Goal: Task Accomplishment & Management: Use online tool/utility

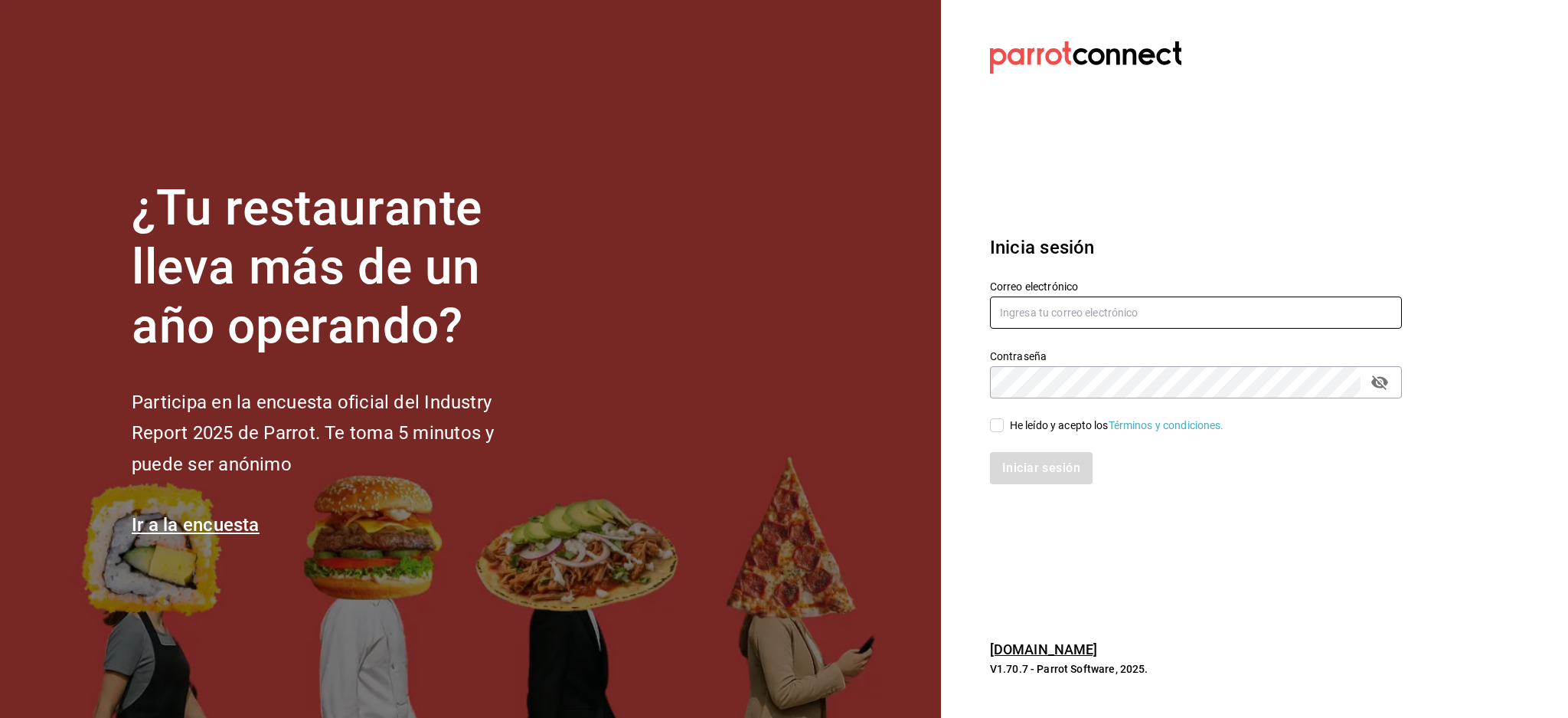
click at [1043, 310] on input "text" at bounding box center [1195, 312] width 412 height 32
paste input "[EMAIL_ADDRESS][DOMAIN_NAME]"
type input "[EMAIL_ADDRESS][DOMAIN_NAME]"
click at [1061, 416] on div "He leído y acepto los Términos y condiciones." at bounding box center [1186, 416] width 430 height 35
click at [1058, 409] on div "He leído y acepto los Términos y condiciones." at bounding box center [1186, 416] width 430 height 35
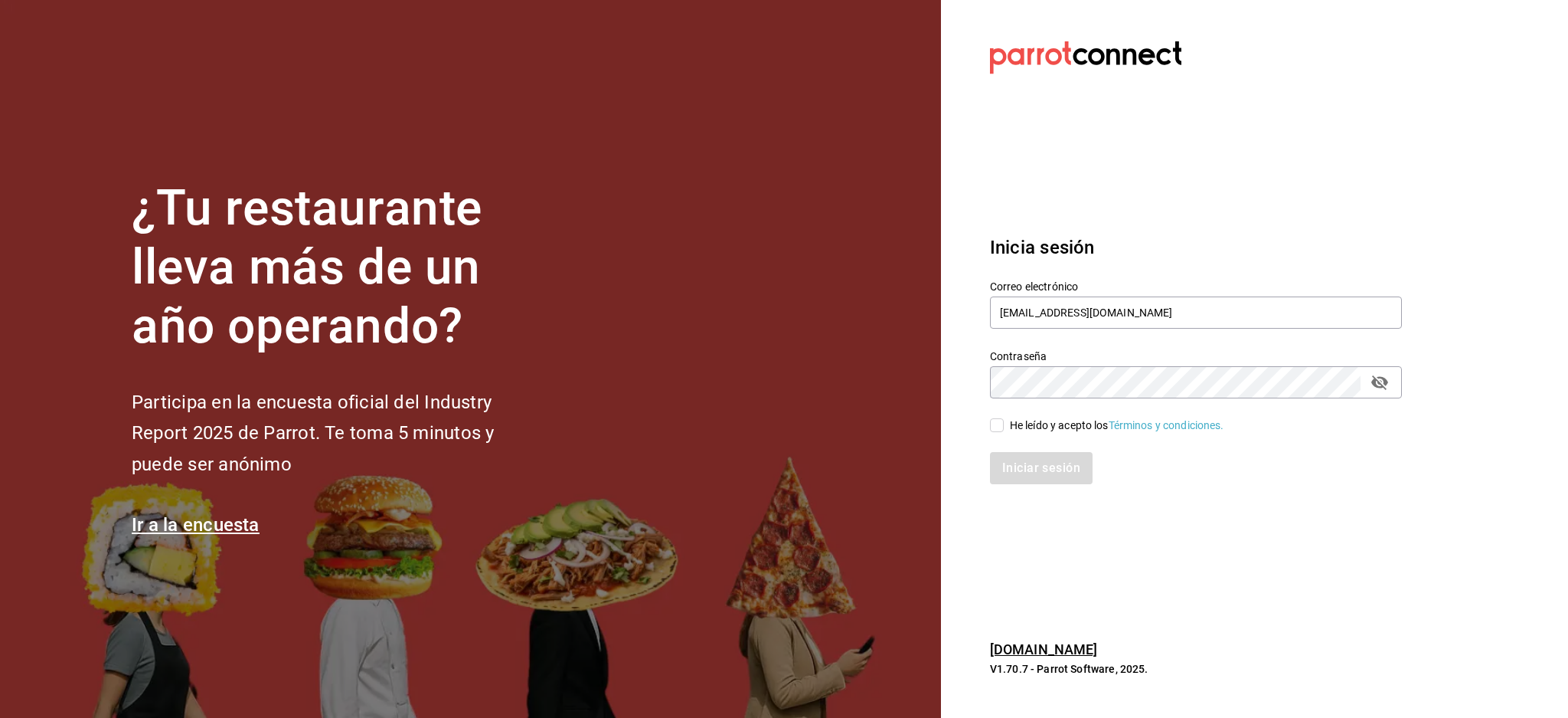
click at [1058, 414] on div "He leído y acepto los Términos y condiciones." at bounding box center [1186, 416] width 430 height 35
click at [1058, 423] on div "He leído y acepto los Términos y condiciones." at bounding box center [1117, 425] width 215 height 16
click at [1004, 423] on input "He leído y acepto los Términos y condiciones." at bounding box center [996, 425] width 14 height 14
checkbox input "true"
click at [1046, 471] on button "Iniciar sesión" at bounding box center [1041, 467] width 104 height 32
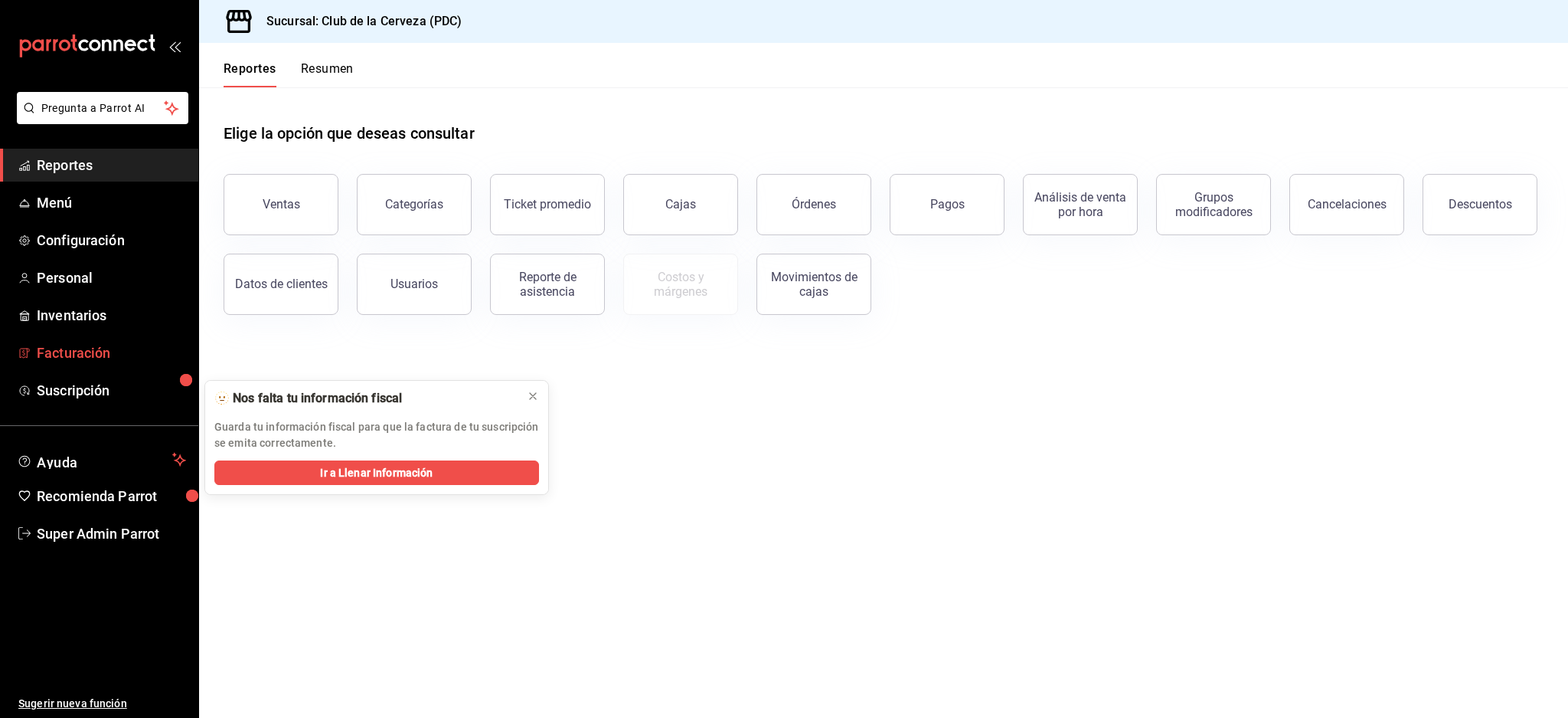
click at [88, 360] on span "Facturación" at bounding box center [111, 352] width 149 height 20
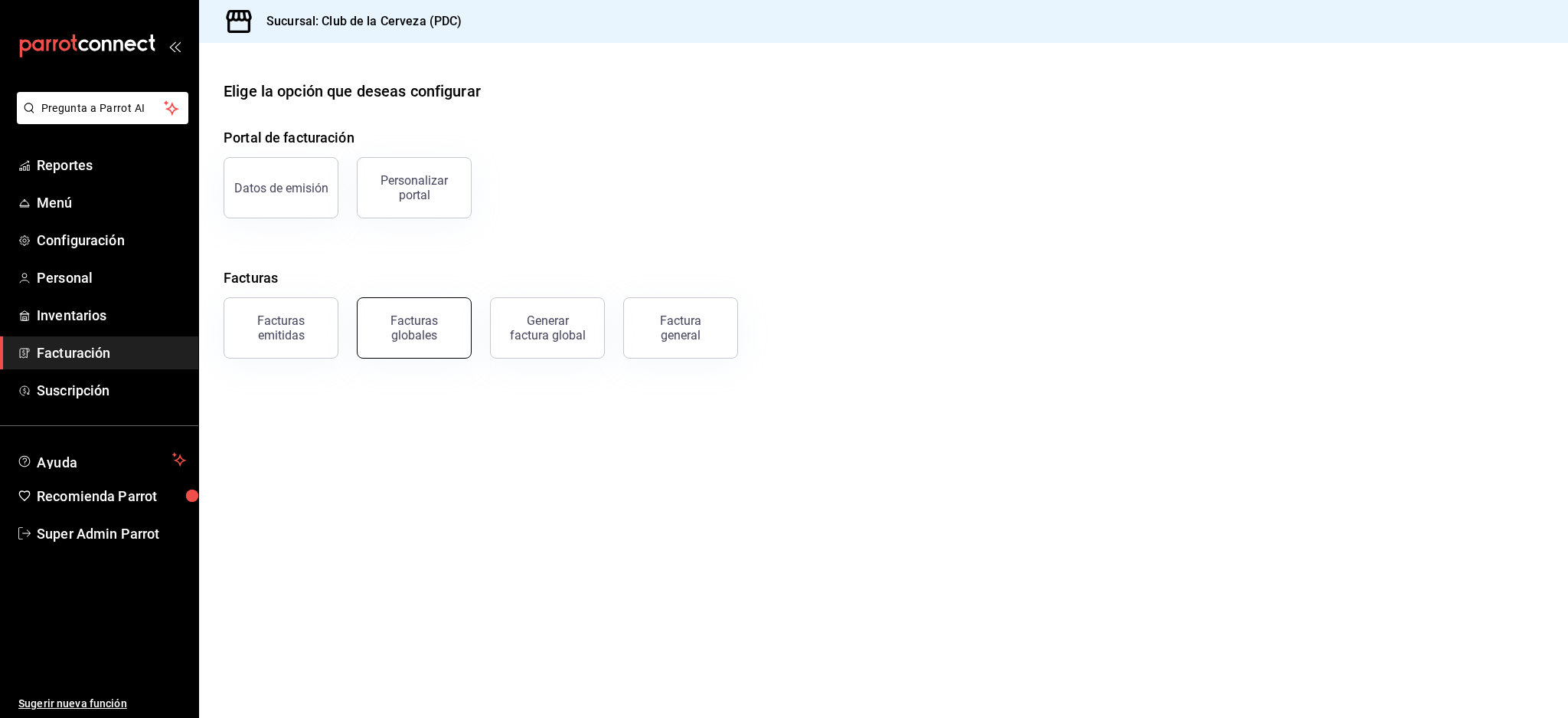
click at [396, 311] on button "Facturas globales" at bounding box center [414, 328] width 115 height 61
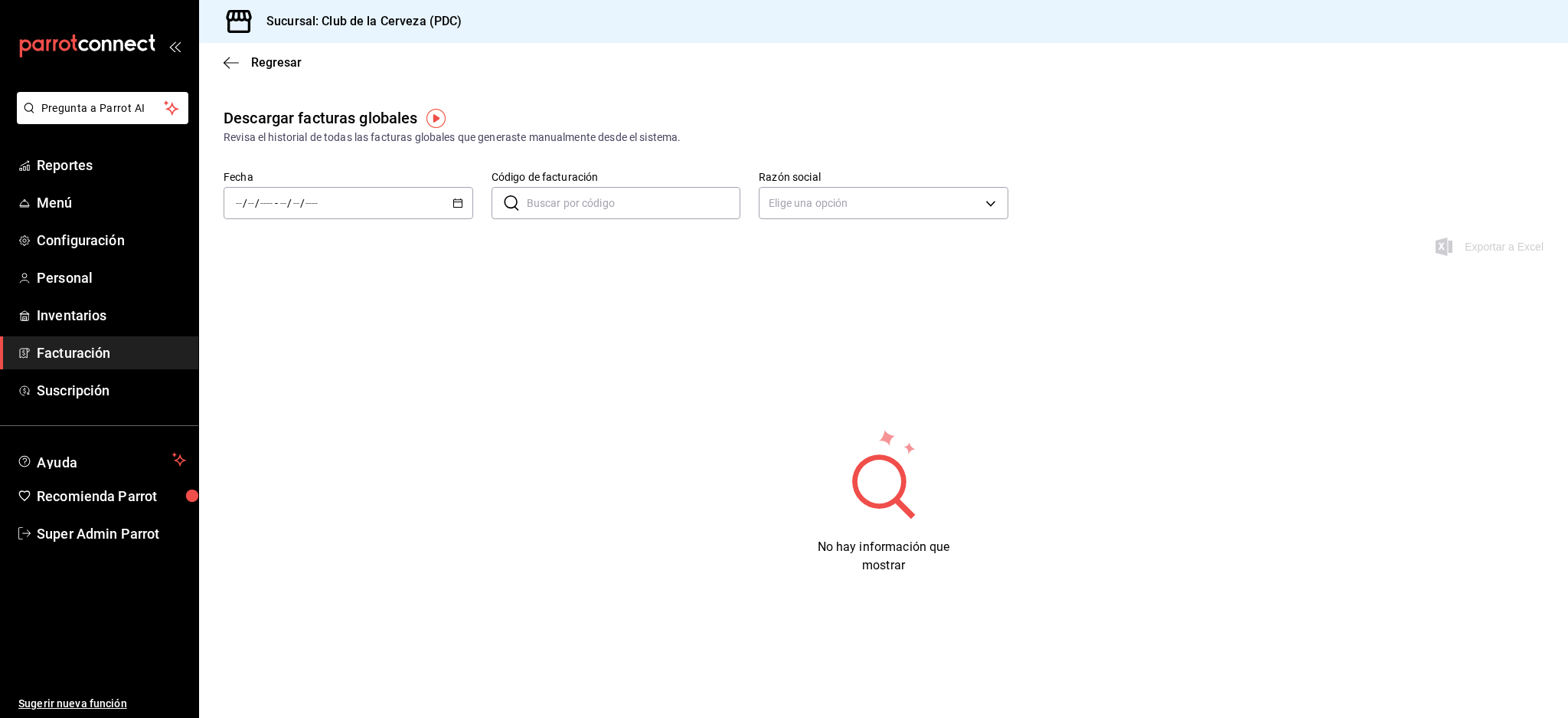
click at [431, 188] on div "/ / - / /" at bounding box center [348, 202] width 250 height 32
click at [279, 420] on span "Rango de fechas" at bounding box center [296, 422] width 119 height 16
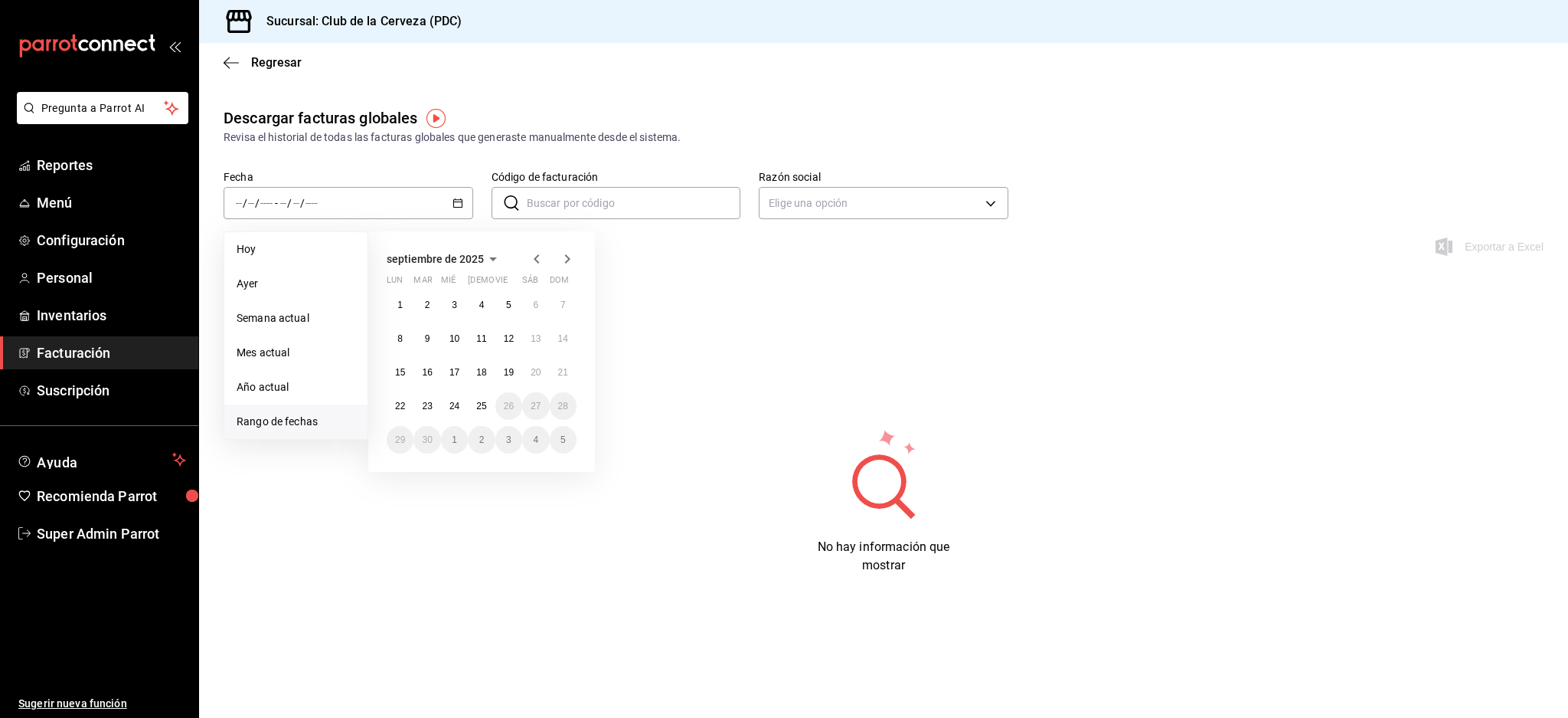
click at [496, 253] on icon "button" at bounding box center [493, 259] width 18 height 18
click at [419, 285] on abbr "enero" at bounding box center [418, 288] width 24 height 11
click at [451, 304] on abbr "1" at bounding box center [454, 304] width 6 height 11
click at [569, 257] on icon "button" at bounding box center [567, 259] width 18 height 18
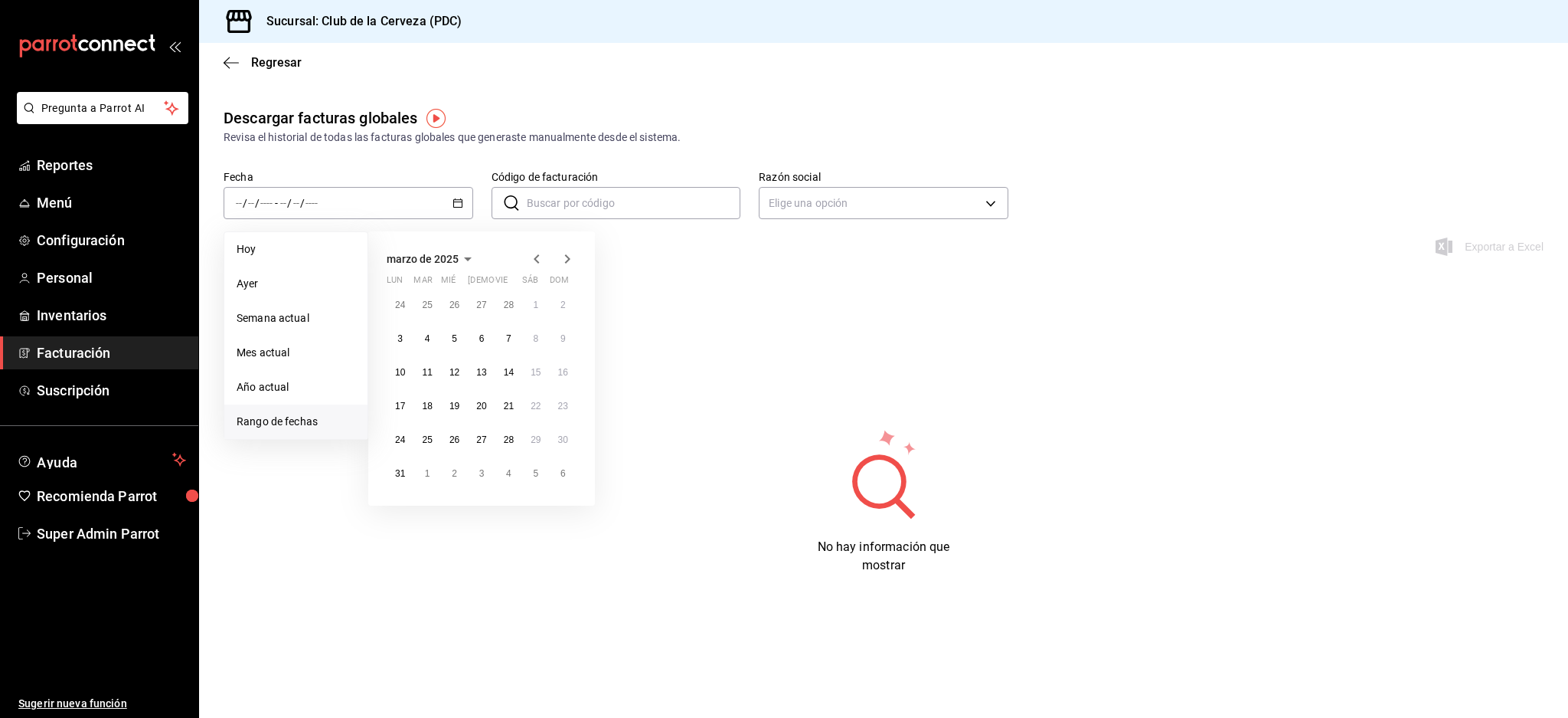
click at [569, 257] on icon "button" at bounding box center [567, 259] width 18 height 18
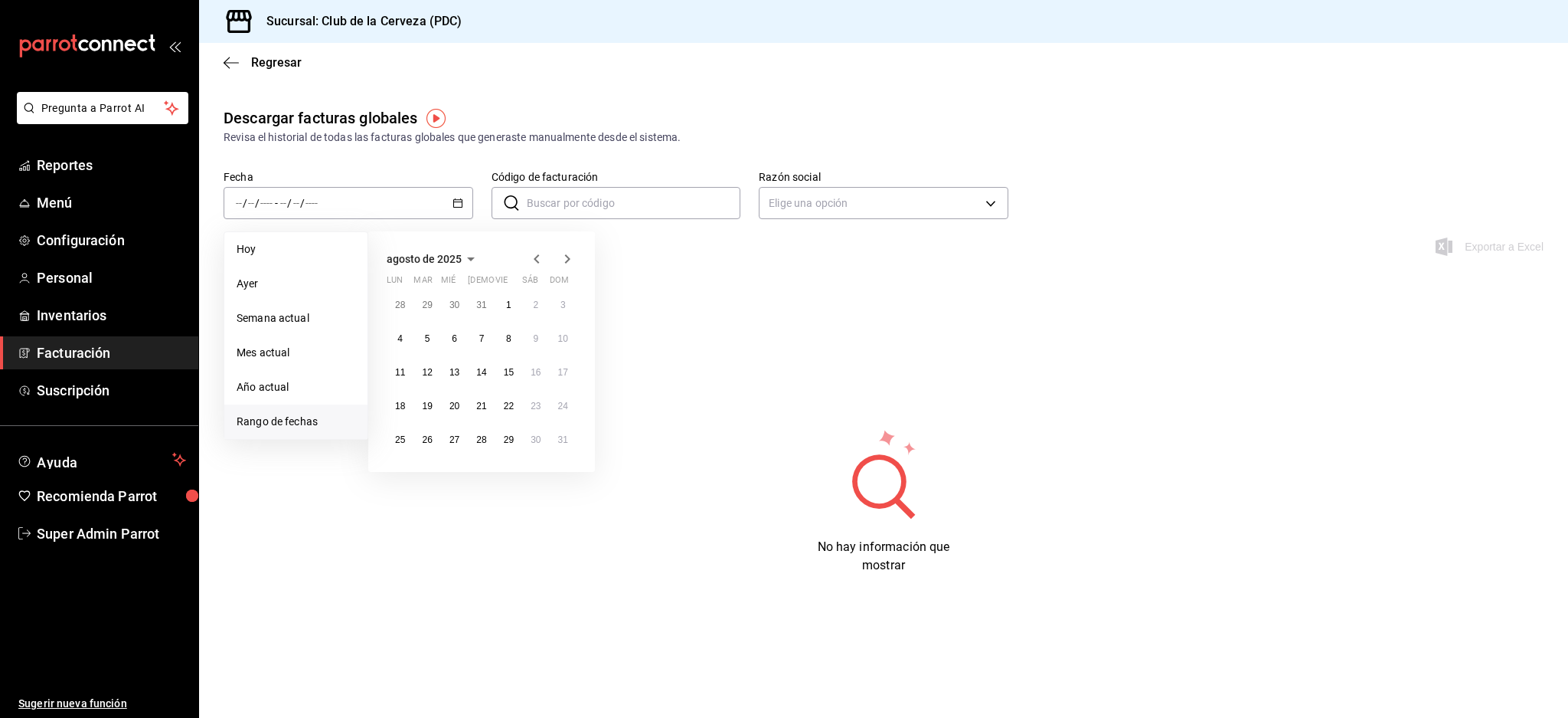
click at [569, 257] on icon "button" at bounding box center [567, 259] width 18 height 18
click at [478, 401] on button "25" at bounding box center [481, 406] width 27 height 28
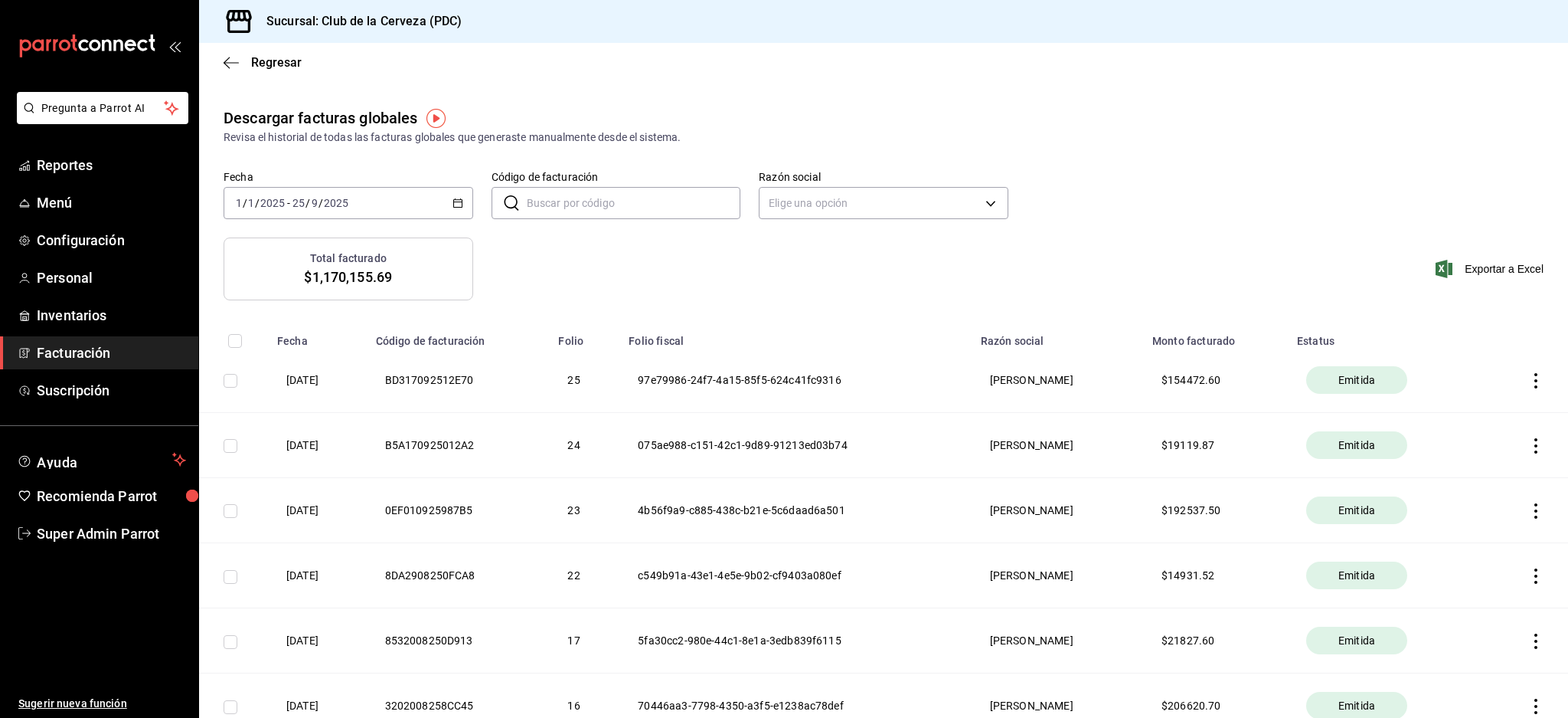
click at [238, 50] on div "Regresar" at bounding box center [883, 62] width 1369 height 39
click at [237, 56] on icon "button" at bounding box center [231, 62] width 16 height 14
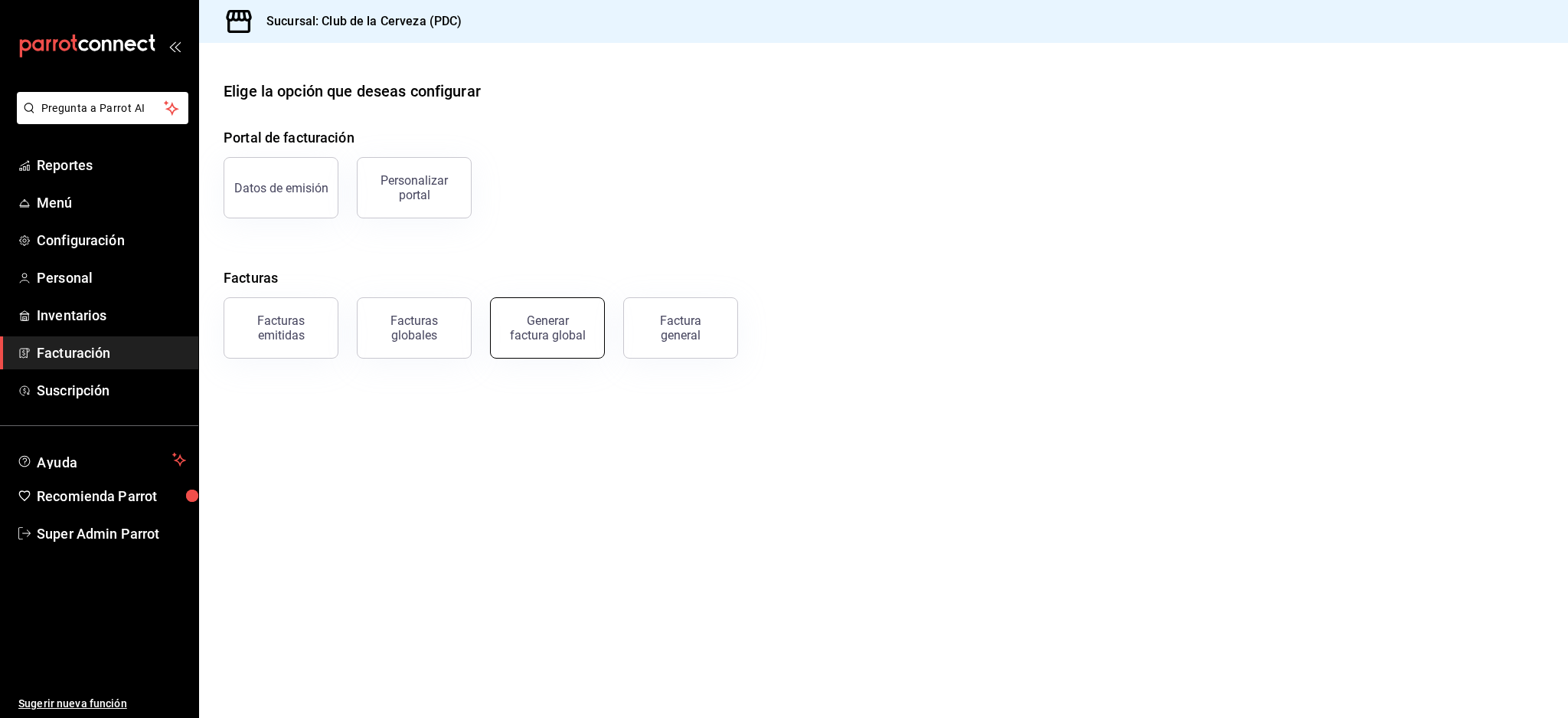
click at [564, 335] on div "Generar factura global" at bounding box center [546, 328] width 76 height 30
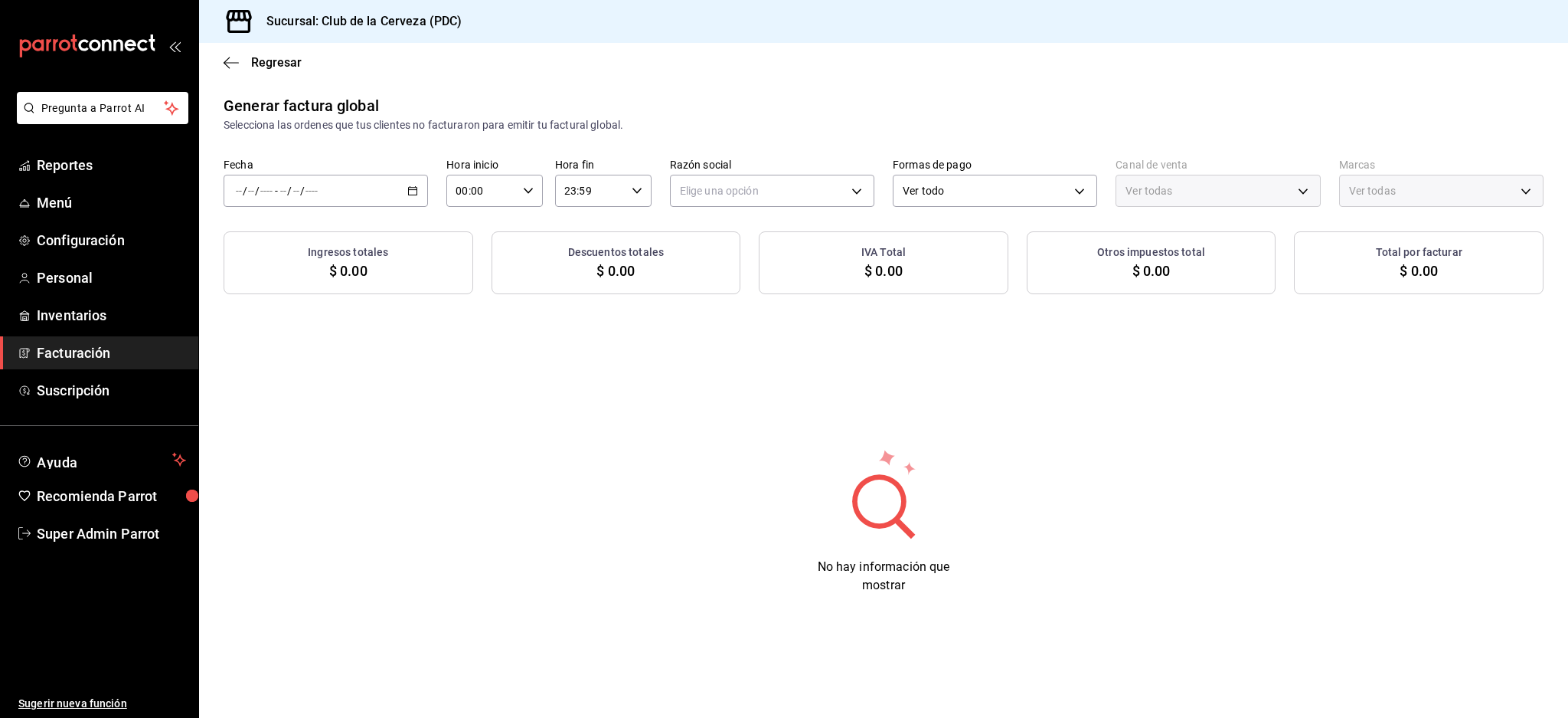
type input "PARROT,UBER_EATS,RAPPI,DIDI_FOOD,ONLINE"
click at [338, 197] on div "/ / - / /" at bounding box center [326, 190] width 205 height 32
click at [301, 241] on span "Rango de fechas" at bounding box center [296, 237] width 119 height 16
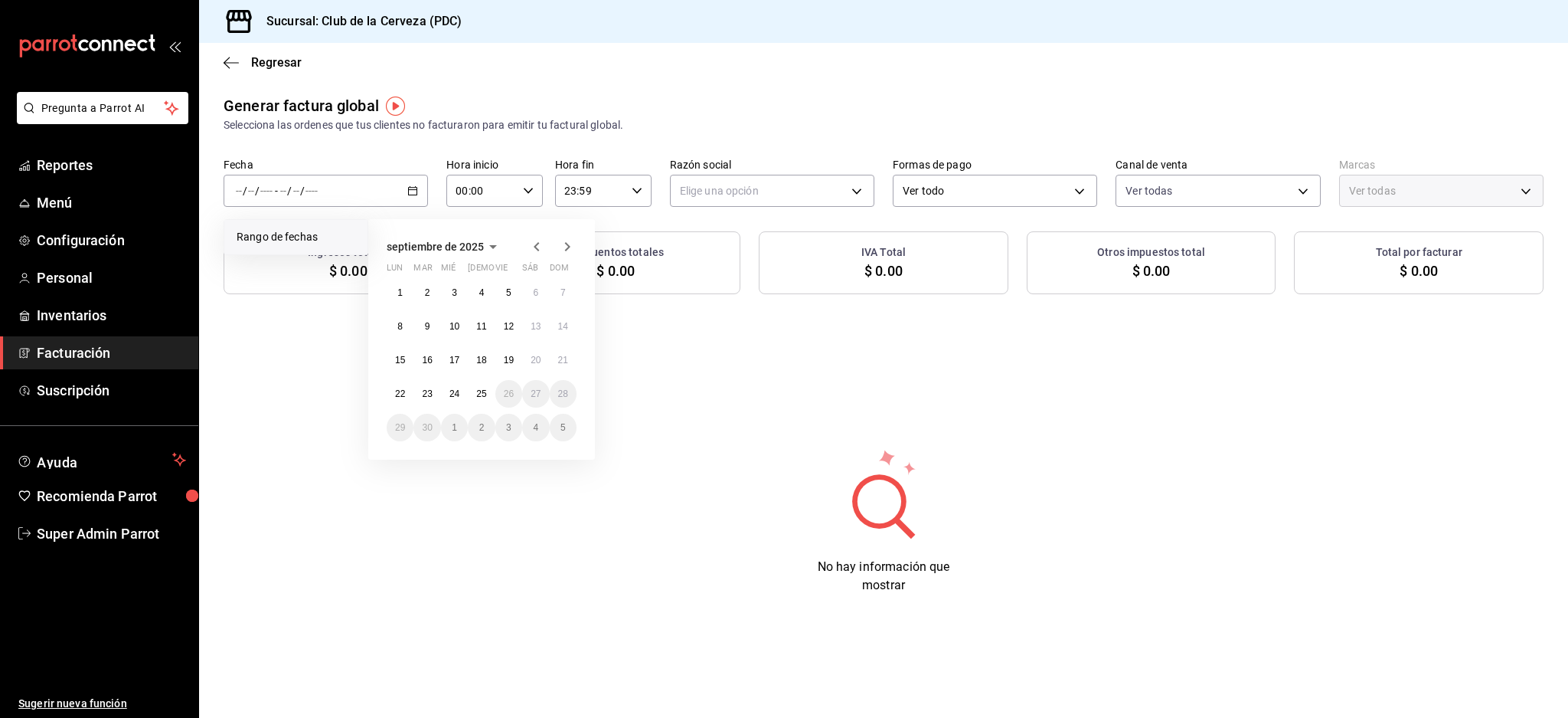
click at [485, 250] on icon "button" at bounding box center [493, 247] width 18 height 18
click at [430, 279] on button "enero" at bounding box center [419, 276] width 64 height 28
click at [461, 289] on button "1" at bounding box center [454, 293] width 27 height 28
click at [444, 249] on span "enero de 2025" at bounding box center [421, 246] width 70 height 12
click at [548, 328] on abbr "septiembre" at bounding box center [544, 330] width 45 height 11
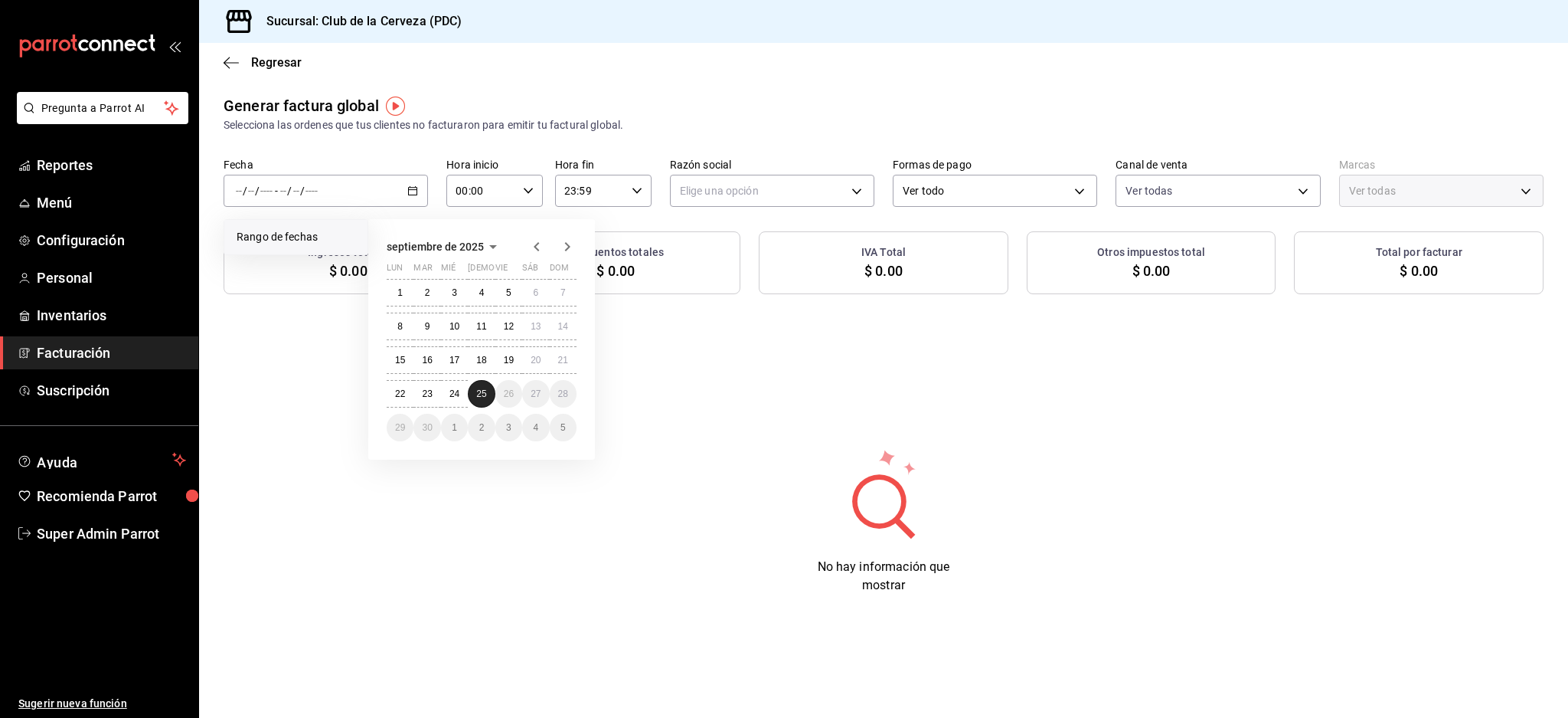
click at [484, 402] on button "25" at bounding box center [481, 394] width 27 height 28
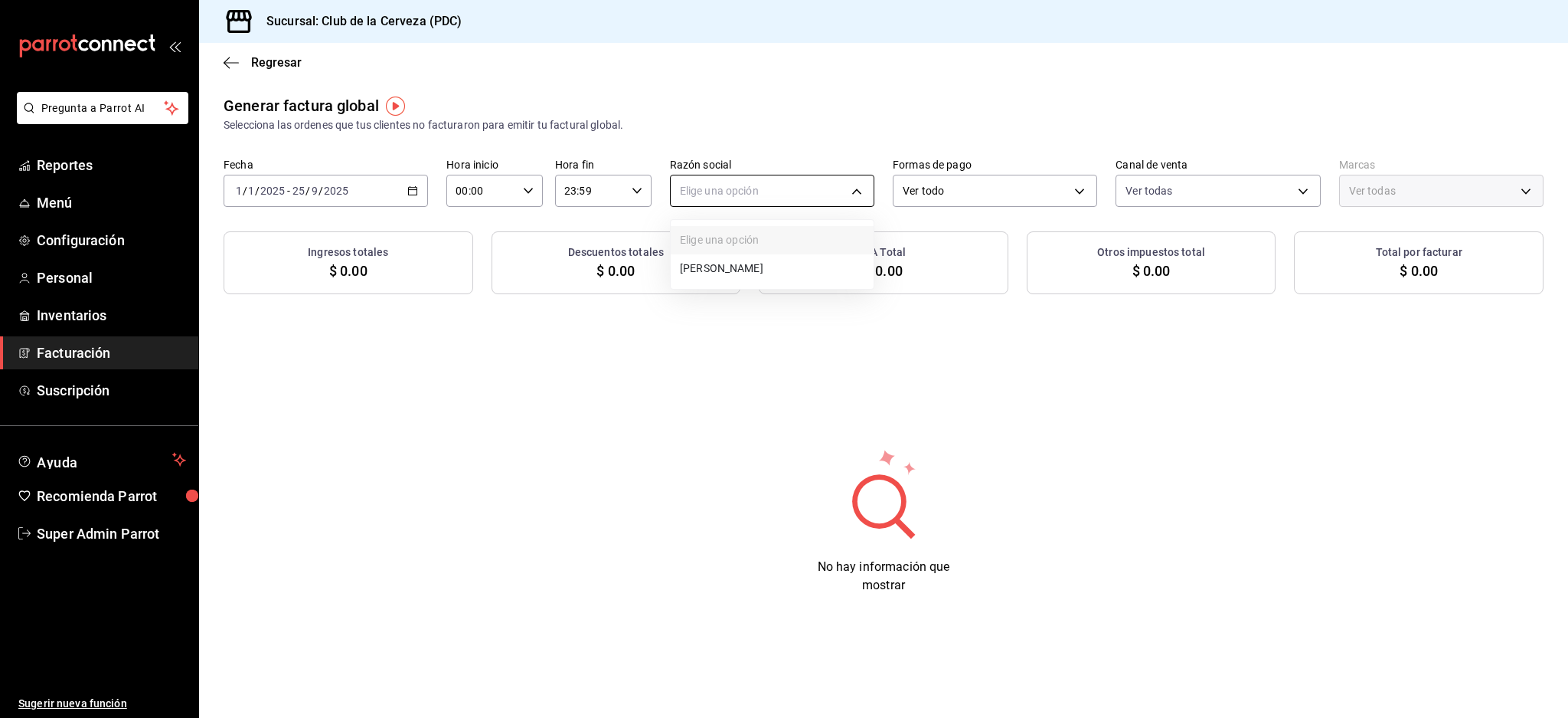
click at [800, 202] on body "Pregunta a Parrot AI Reportes Menú Configuración Personal Inventarios Facturaci…" at bounding box center [784, 359] width 1568 height 718
click at [750, 266] on li "MIGUEL ADELMO ANTONIUCCI" at bounding box center [773, 268] width 203 height 29
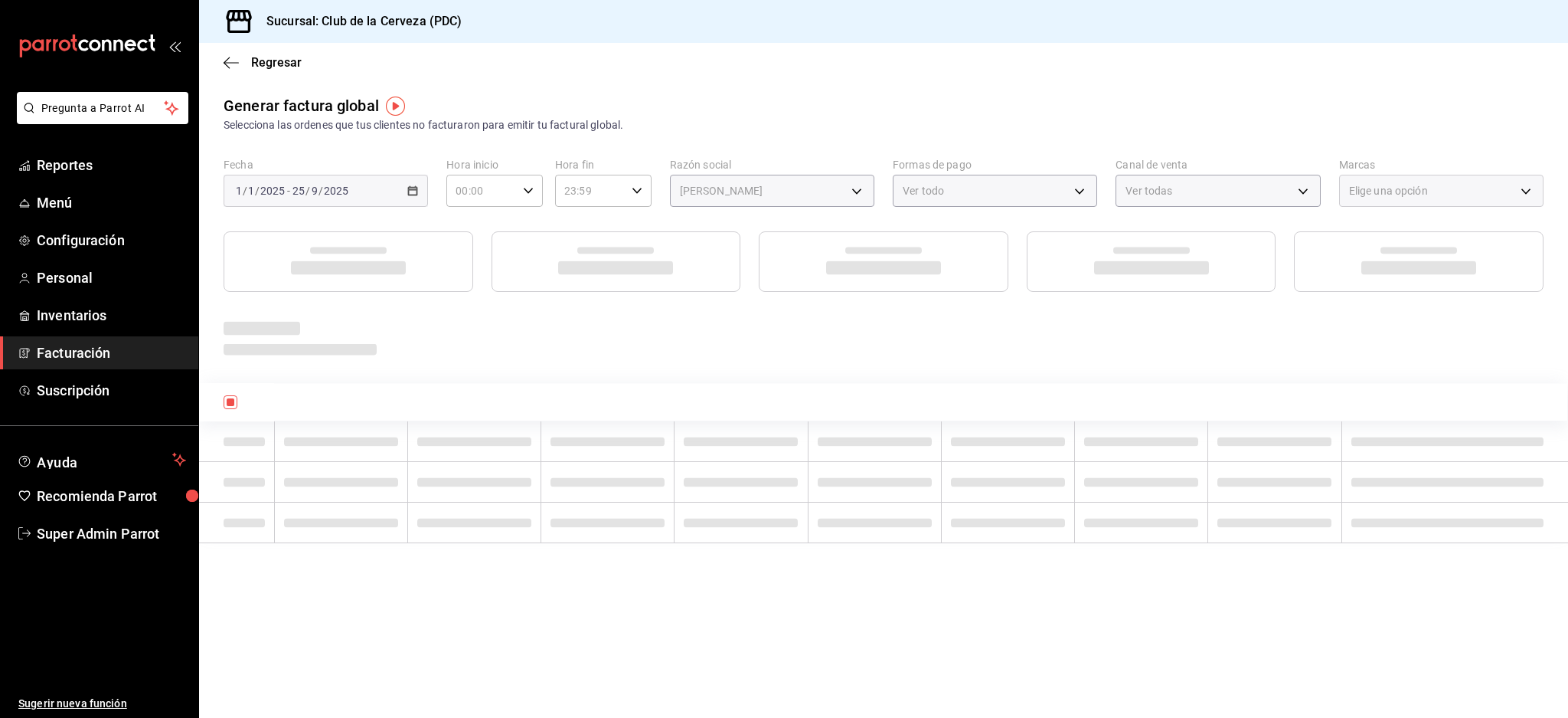
type input "86b7e133-7842-4def-bbab-6e511cbfa89a"
type input "fbe637ac-66ad-4202-895b-0eb83fea6a9d"
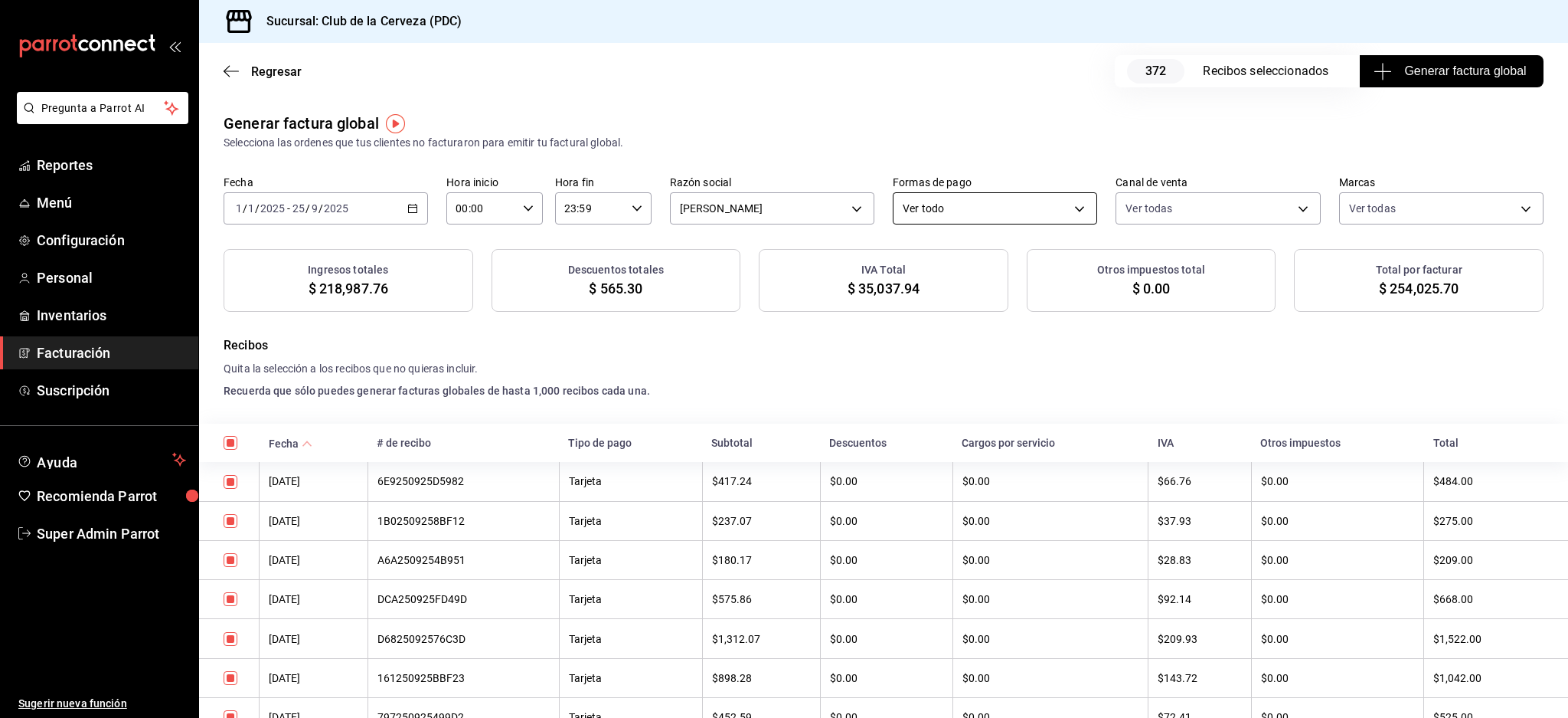
click at [1060, 195] on body "Pregunta a Parrot AI Reportes Menú Configuración Personal Inventarios Facturaci…" at bounding box center [784, 359] width 1568 height 718
click at [937, 344] on li "Mixto" at bounding box center [986, 343] width 201 height 29
type input "MIXED"
drag, startPoint x: 492, startPoint y: 484, endPoint x: 421, endPoint y: 474, distance: 71.7
click at [386, 485] on tr "24/09/2025 4E3250925CEA44 Mixto $531.03 $0.00 $0.00 $84.97 $0.00 $616.00" at bounding box center [883, 481] width 1369 height 39
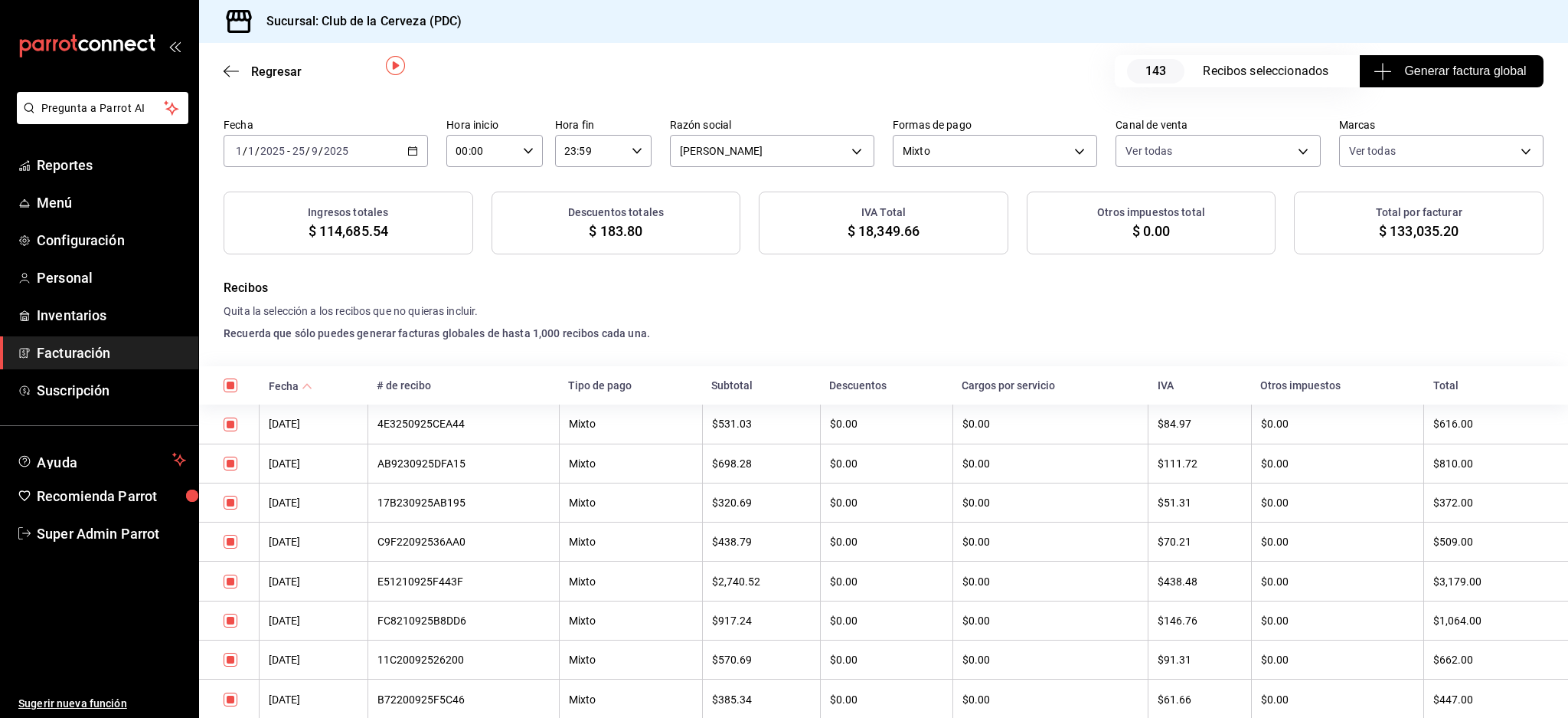
scroll to position [102, 0]
